Goal: Check status: Check status

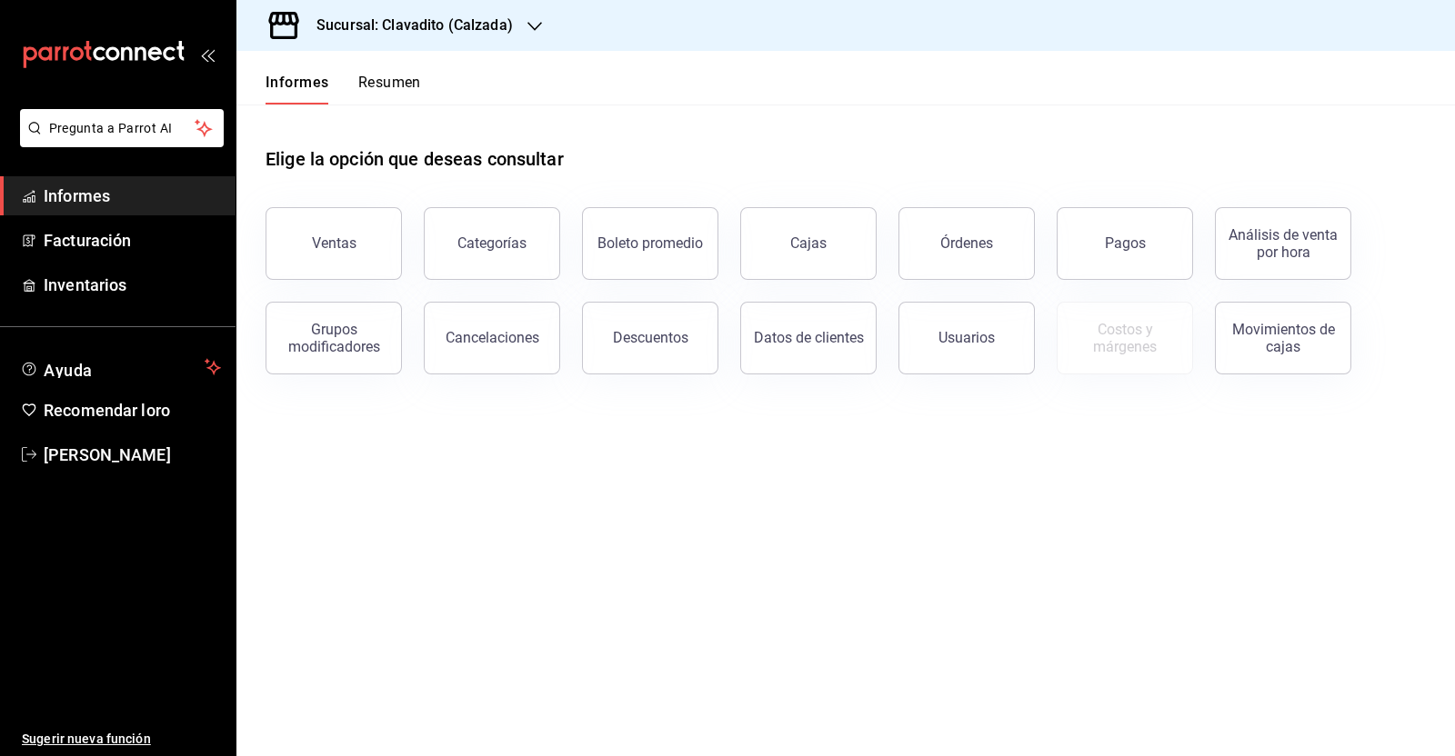
click at [472, 15] on h3 "Sucursal: Clavadito (Calzada)" at bounding box center [407, 26] width 211 height 22
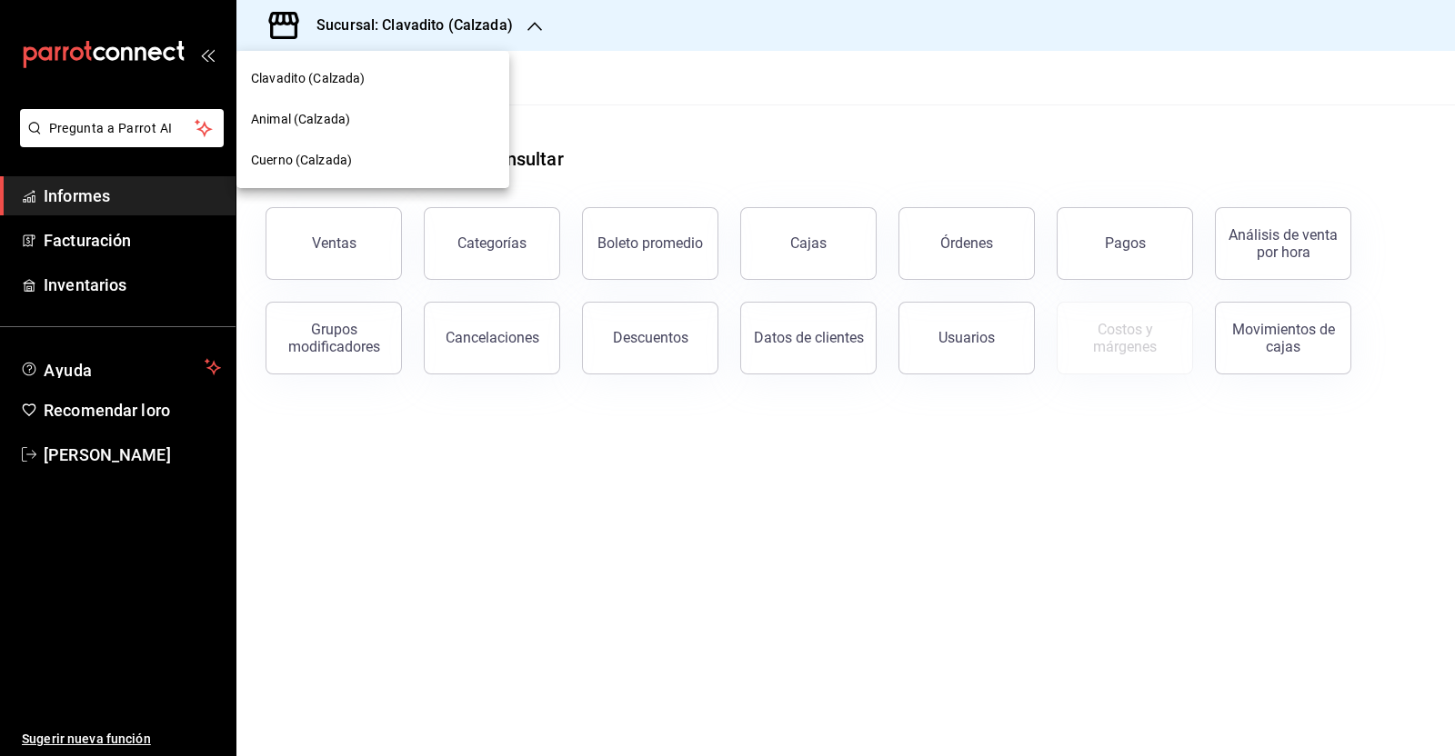
click at [350, 169] on span "Cuerno (Calzada)" at bounding box center [301, 160] width 101 height 19
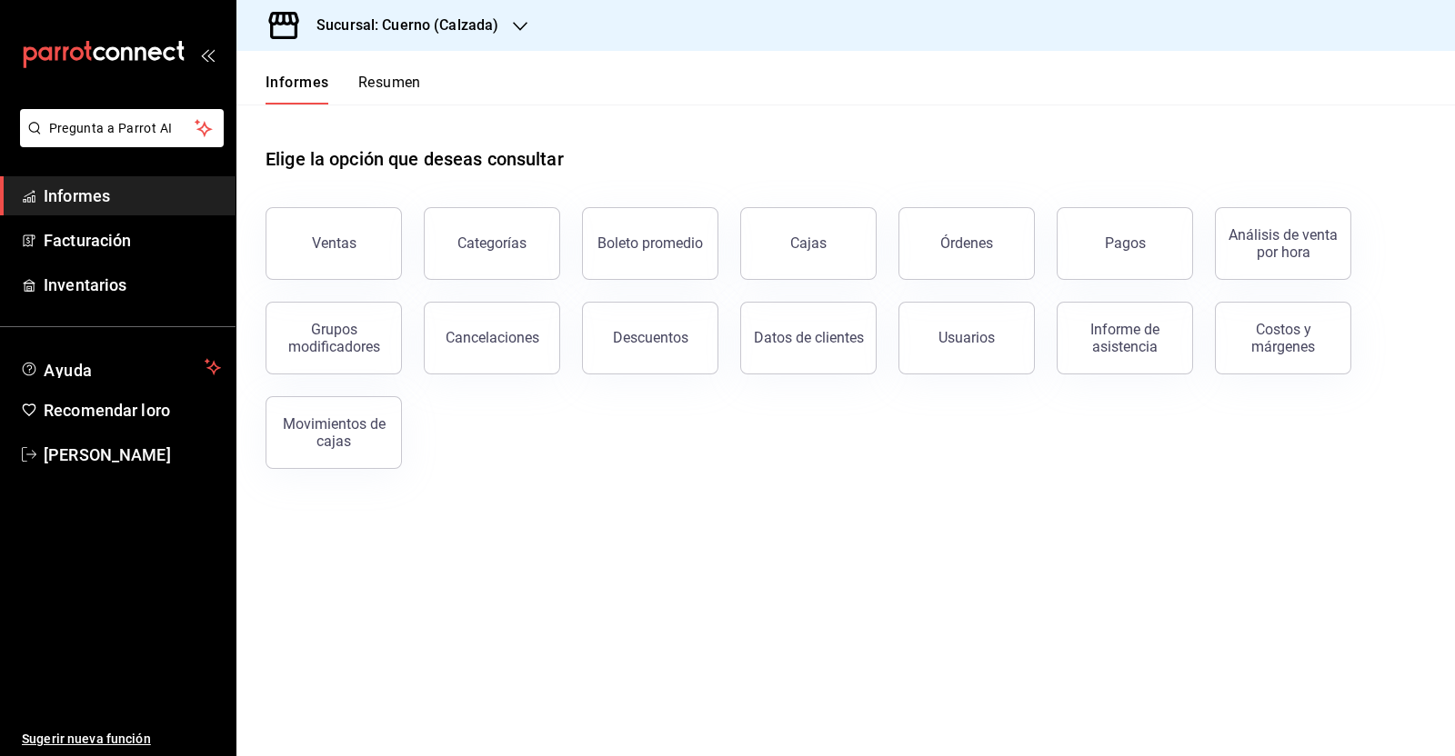
drag, startPoint x: 1119, startPoint y: 247, endPoint x: 1005, endPoint y: 176, distance: 134.7
click at [1124, 248] on font "Pagos" at bounding box center [1125, 243] width 41 height 17
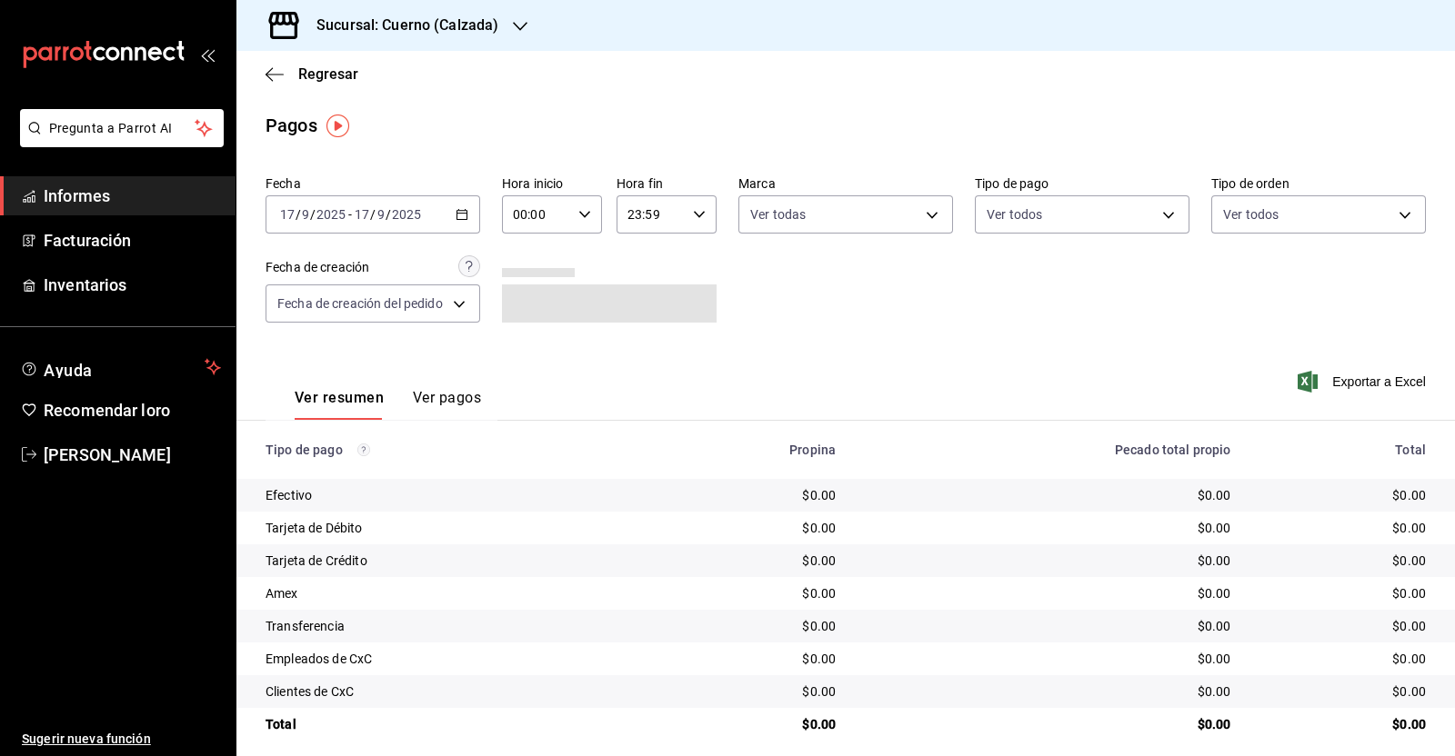
click at [453, 221] on div "[DATE] [DATE] - [DATE] [DATE]" at bounding box center [372, 214] width 215 height 38
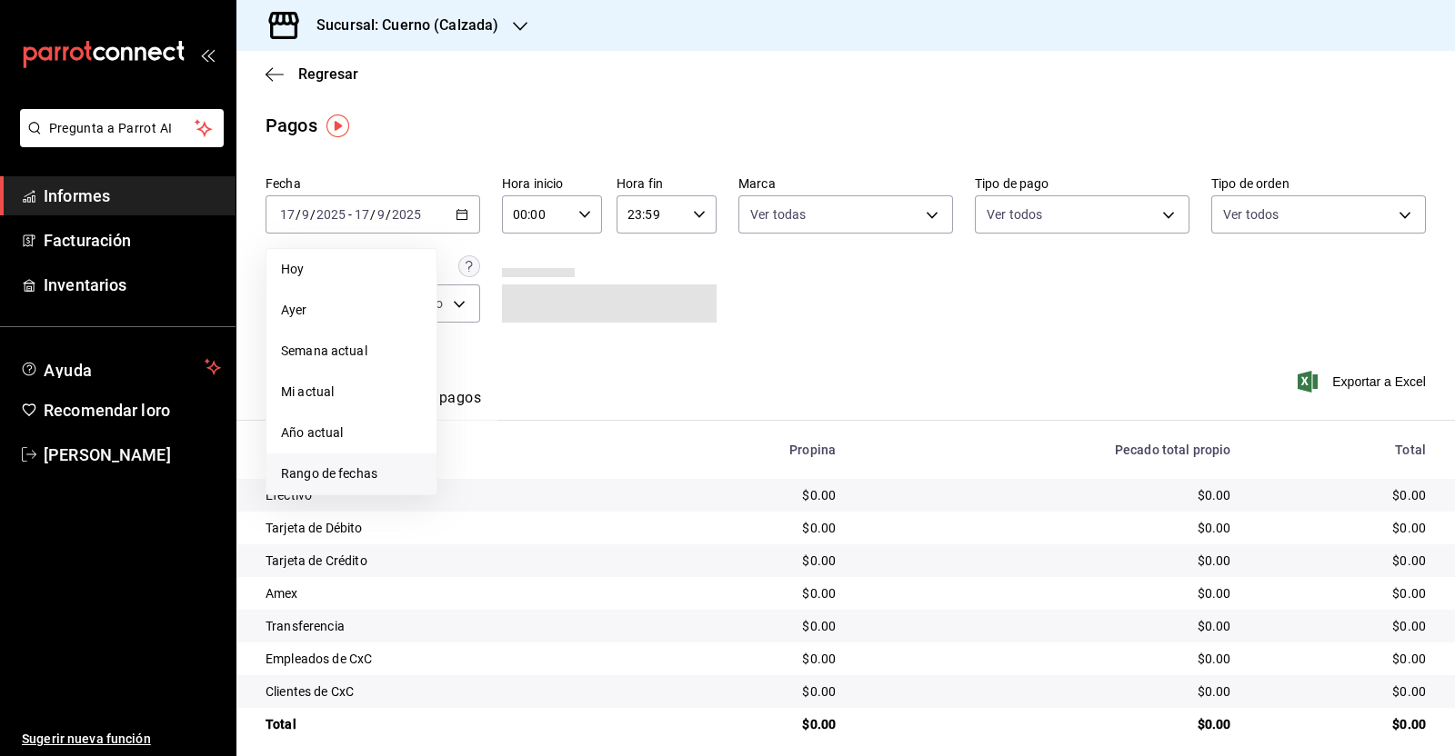
click at [364, 477] on font "Rango de fechas" at bounding box center [329, 473] width 96 height 15
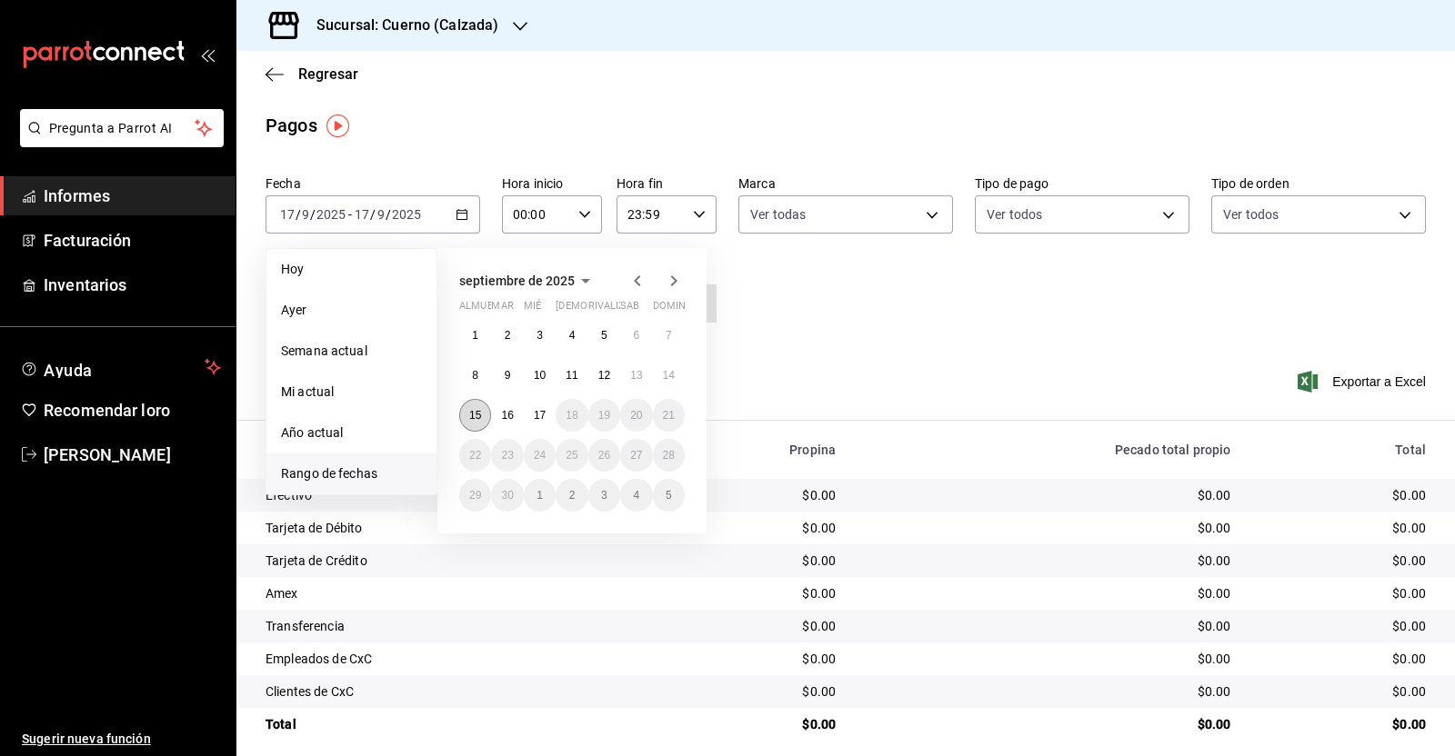
click at [473, 422] on button "15" at bounding box center [475, 415] width 32 height 33
click at [473, 409] on font "15" at bounding box center [475, 415] width 12 height 13
click at [508, 411] on font "16" at bounding box center [507, 415] width 12 height 13
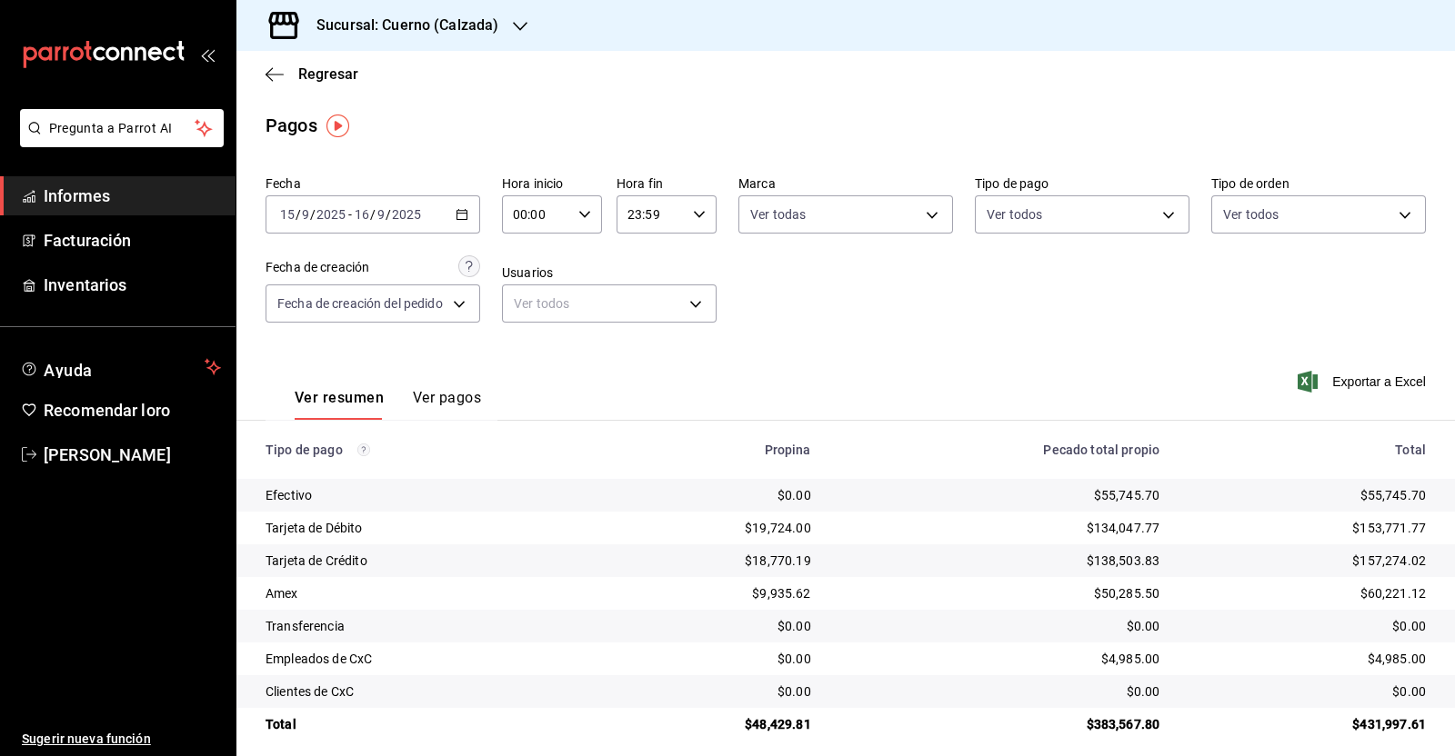
click at [584, 214] on \(Stroke\) "button" at bounding box center [584, 214] width 11 height 6
click at [531, 260] on font "05" at bounding box center [525, 252] width 15 height 15
type input "05:00"
click at [695, 209] on div at bounding box center [727, 378] width 1455 height 756
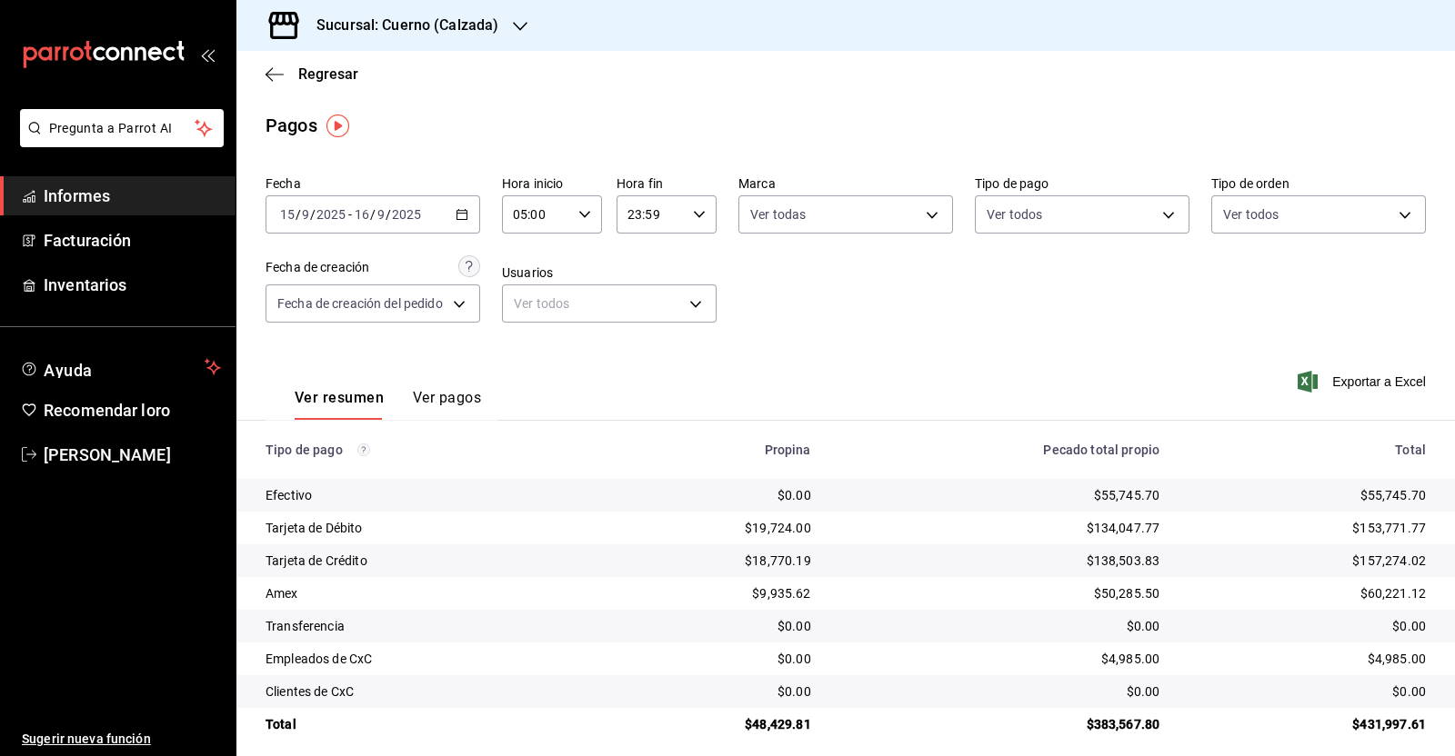
click at [696, 220] on icon "button" at bounding box center [699, 214] width 13 height 13
drag, startPoint x: 636, startPoint y: 365, endPoint x: 666, endPoint y: 347, distance: 34.3
click at [637, 365] on font "05" at bounding box center [637, 366] width 15 height 15
click at [693, 258] on font "00" at bounding box center [686, 261] width 15 height 15
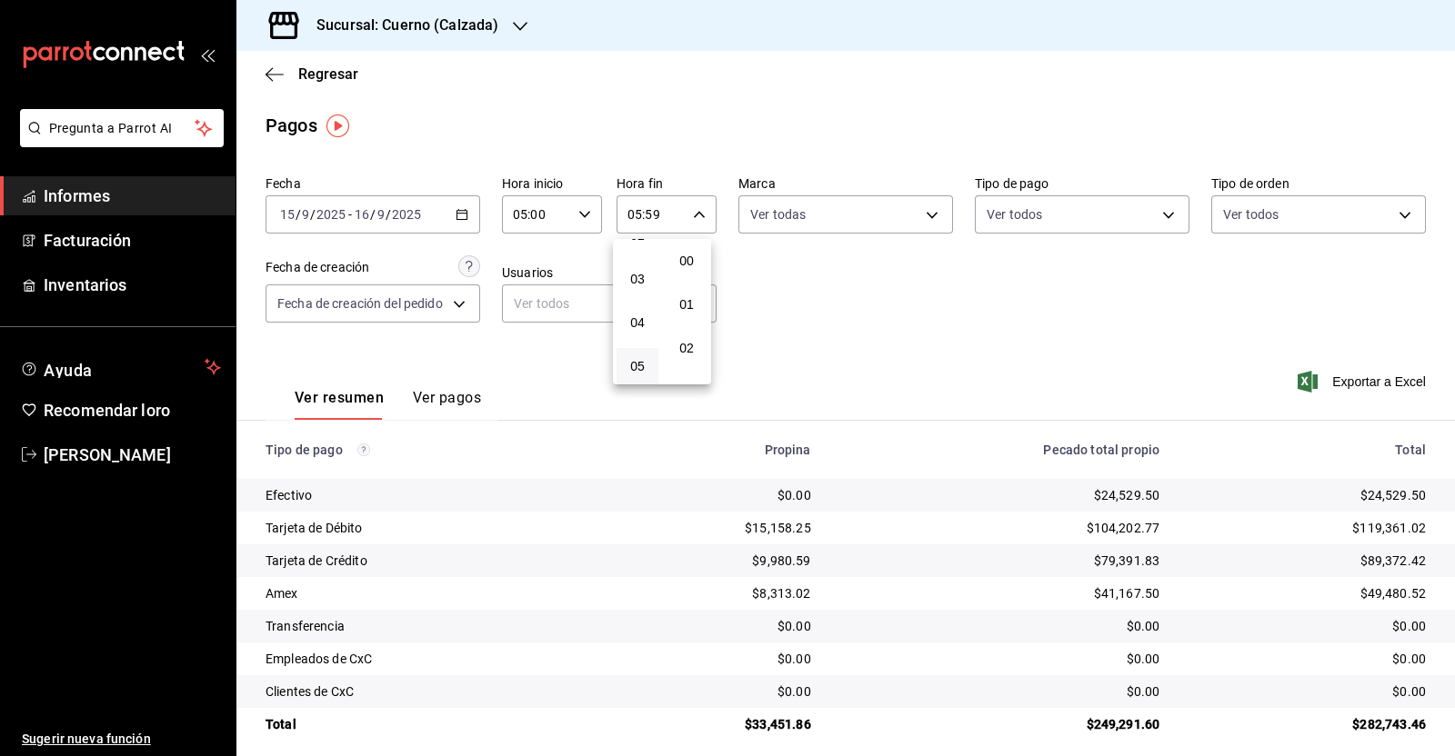
type input "05:00"
